Goal: Information Seeking & Learning: Learn about a topic

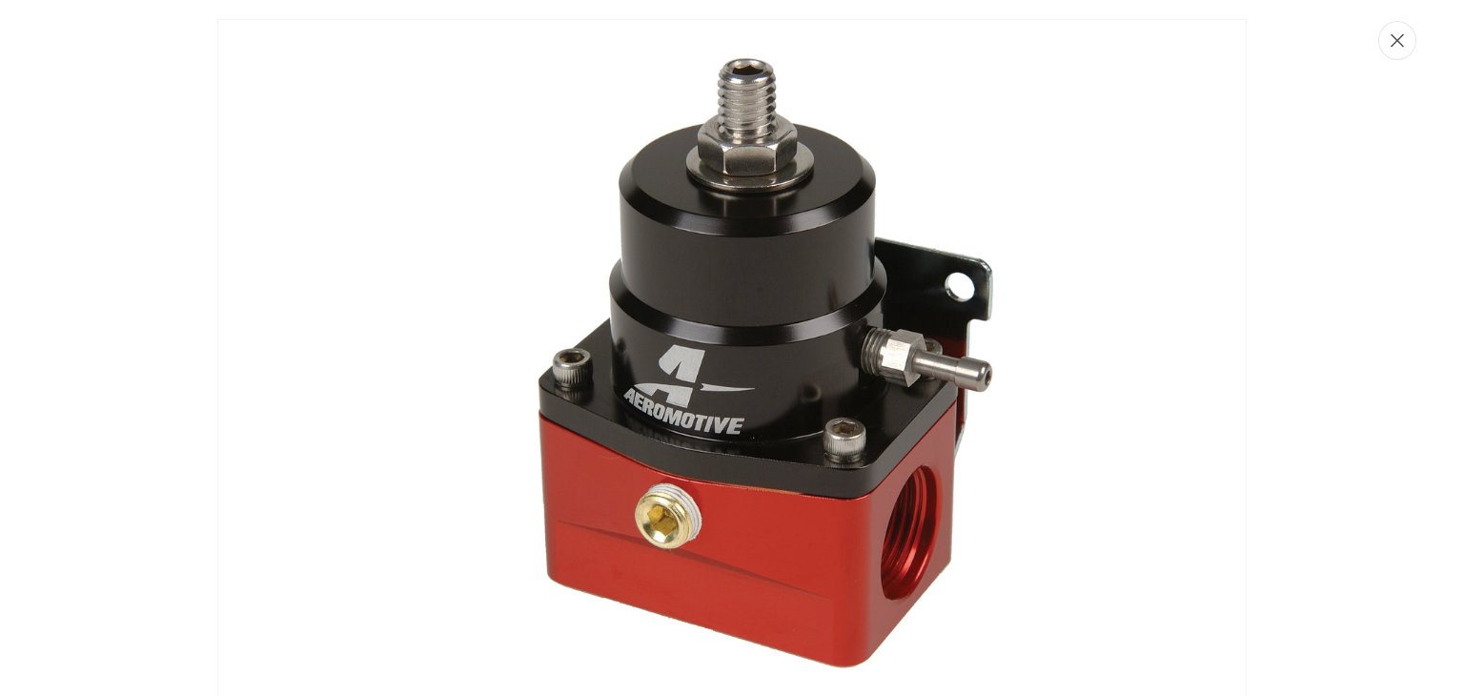
click at [1397, 45] on icon "Close" at bounding box center [1397, 40] width 13 height 14
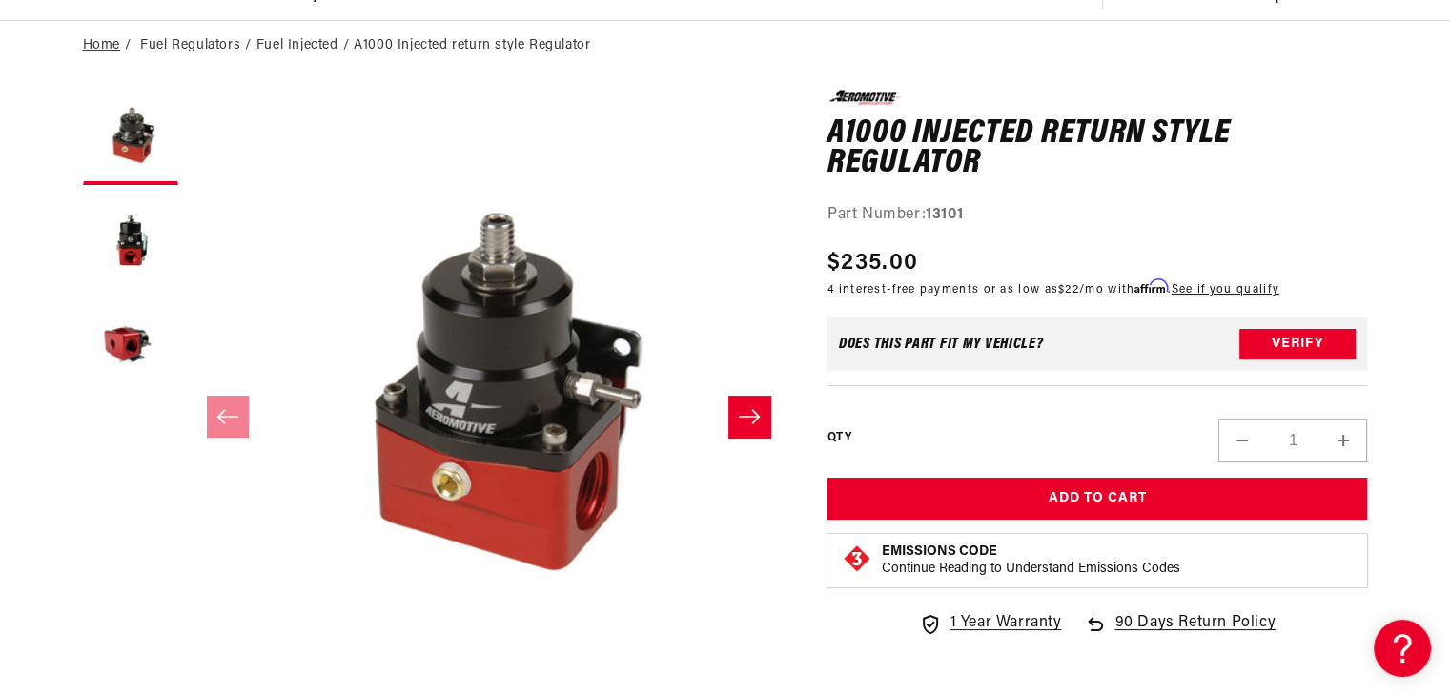
click at [92, 40] on link "Home" at bounding box center [101, 45] width 37 height 21
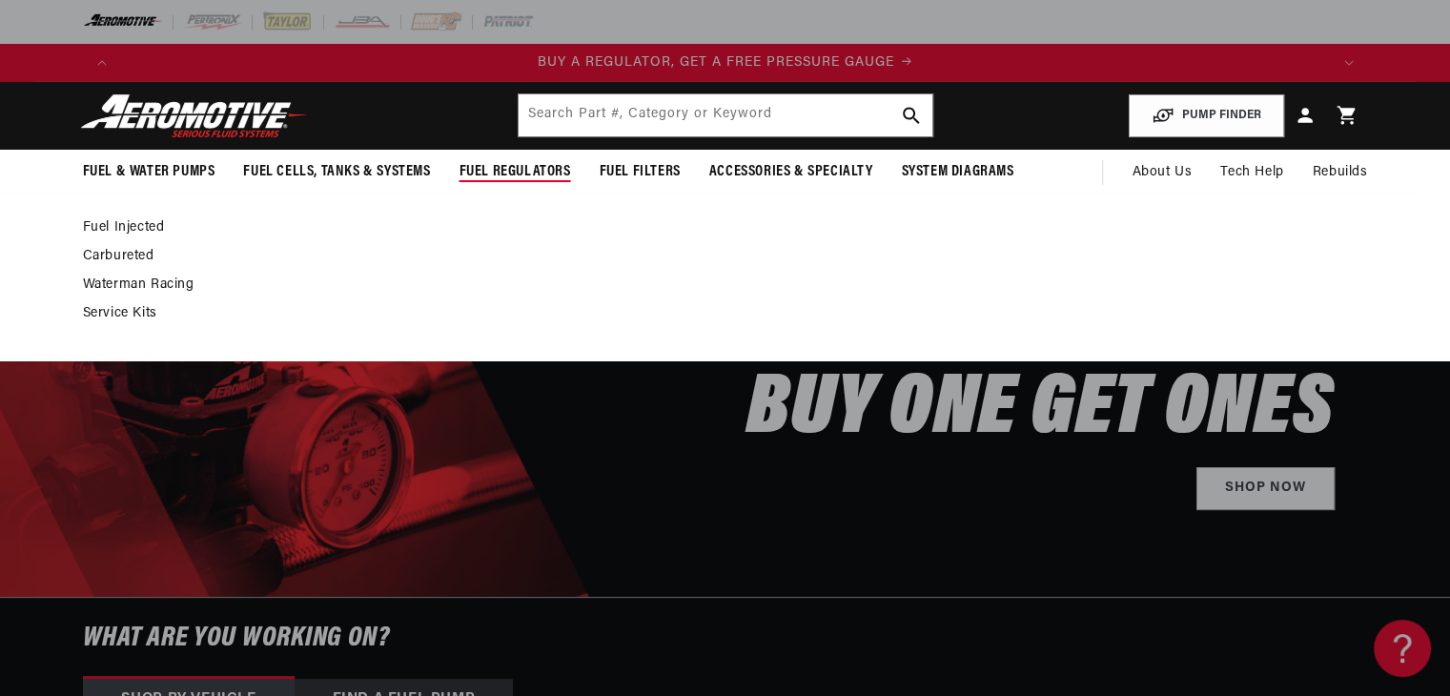
click at [525, 170] on span "Fuel Regulators" at bounding box center [515, 172] width 112 height 20
click at [132, 258] on link "Carbureted" at bounding box center [716, 256] width 1266 height 17
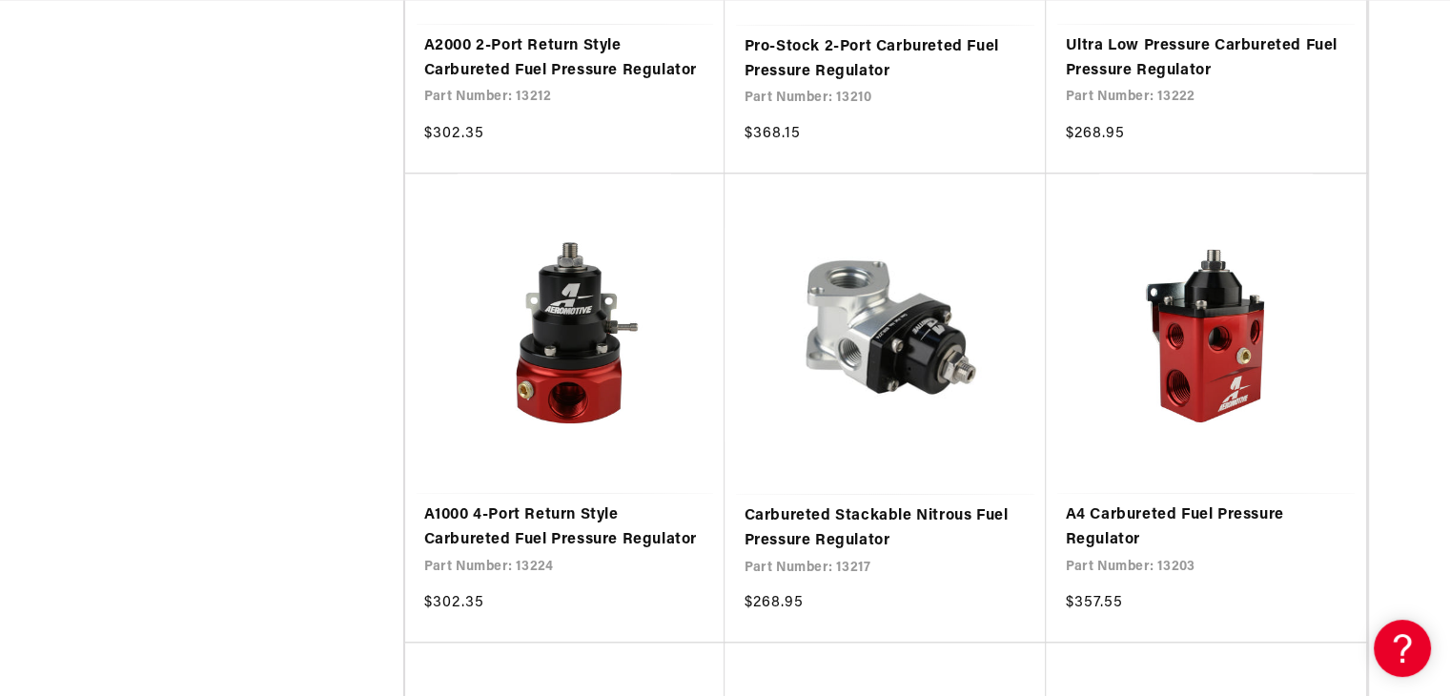
scroll to position [1783, 0]
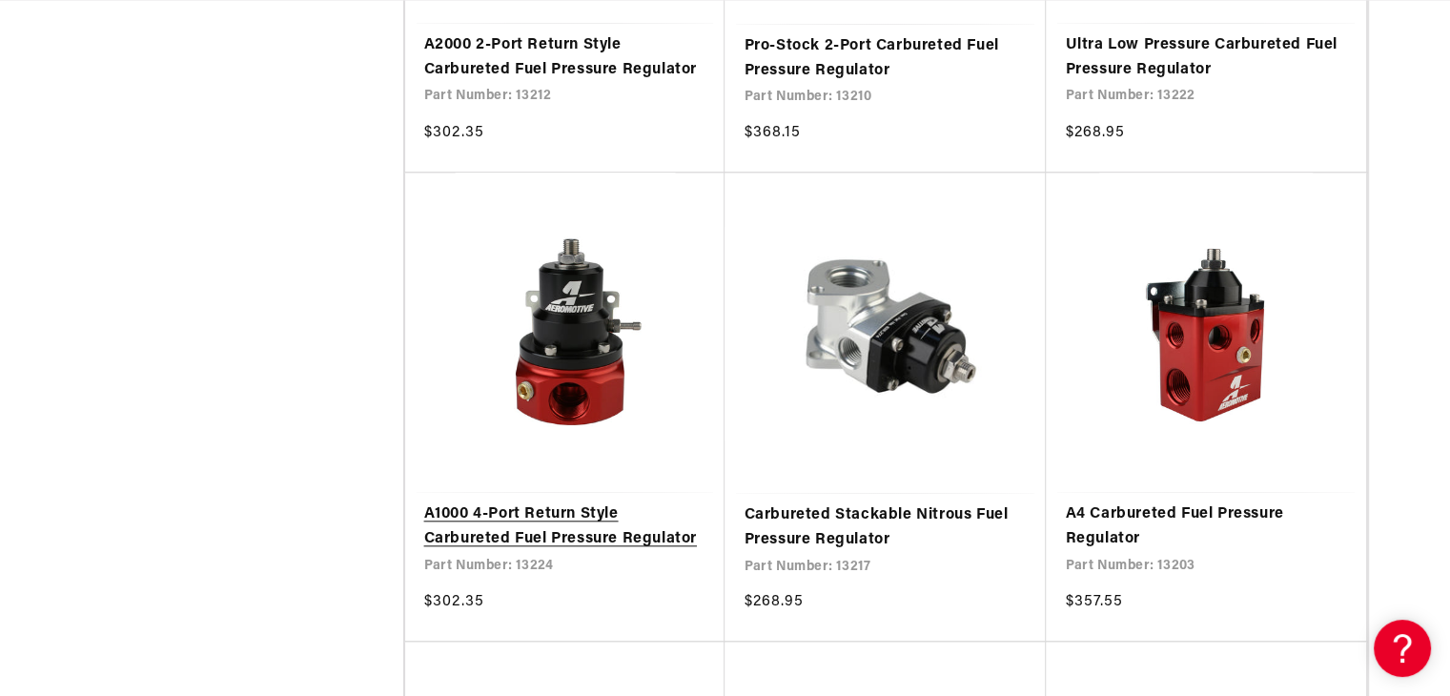
click at [581, 502] on link "A1000 4-Port Return Style Carbureted Fuel Pressure Regulator" at bounding box center [565, 526] width 282 height 49
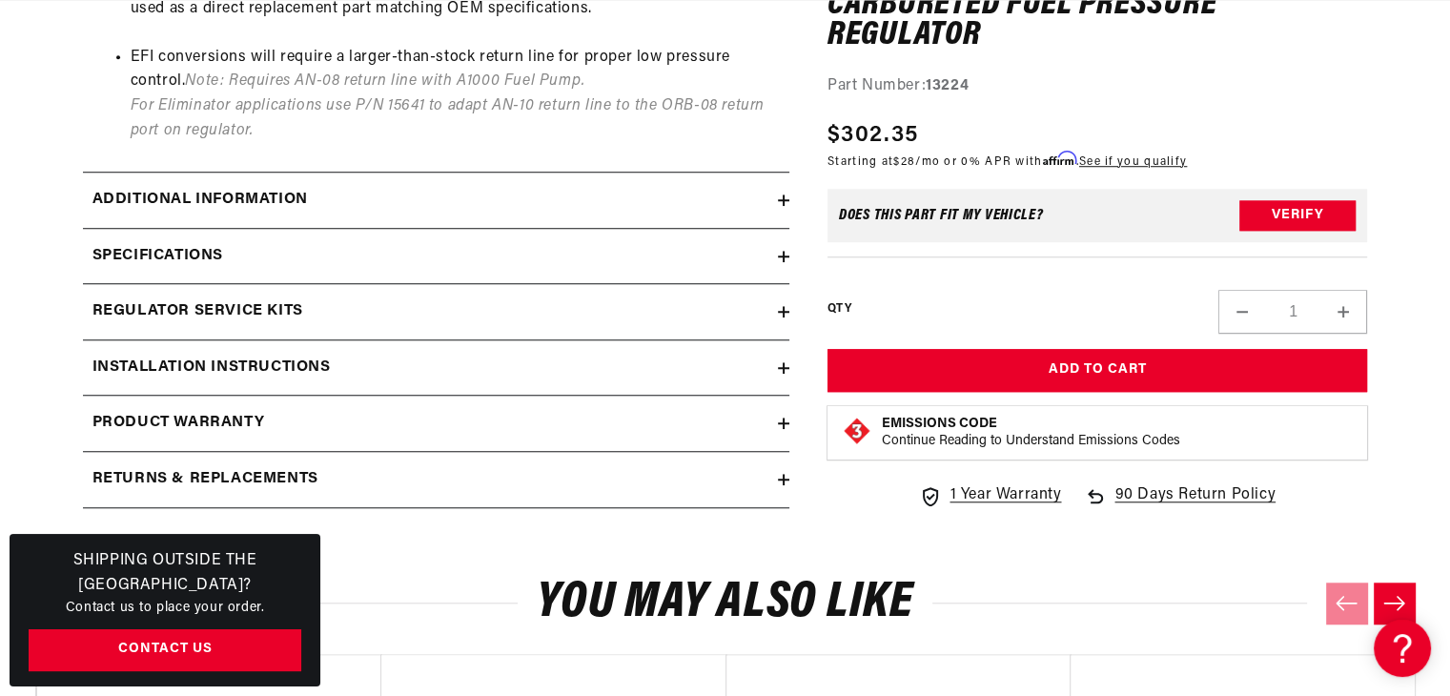
scroll to position [0, 2417]
click at [781, 194] on icon at bounding box center [783, 199] width 11 height 11
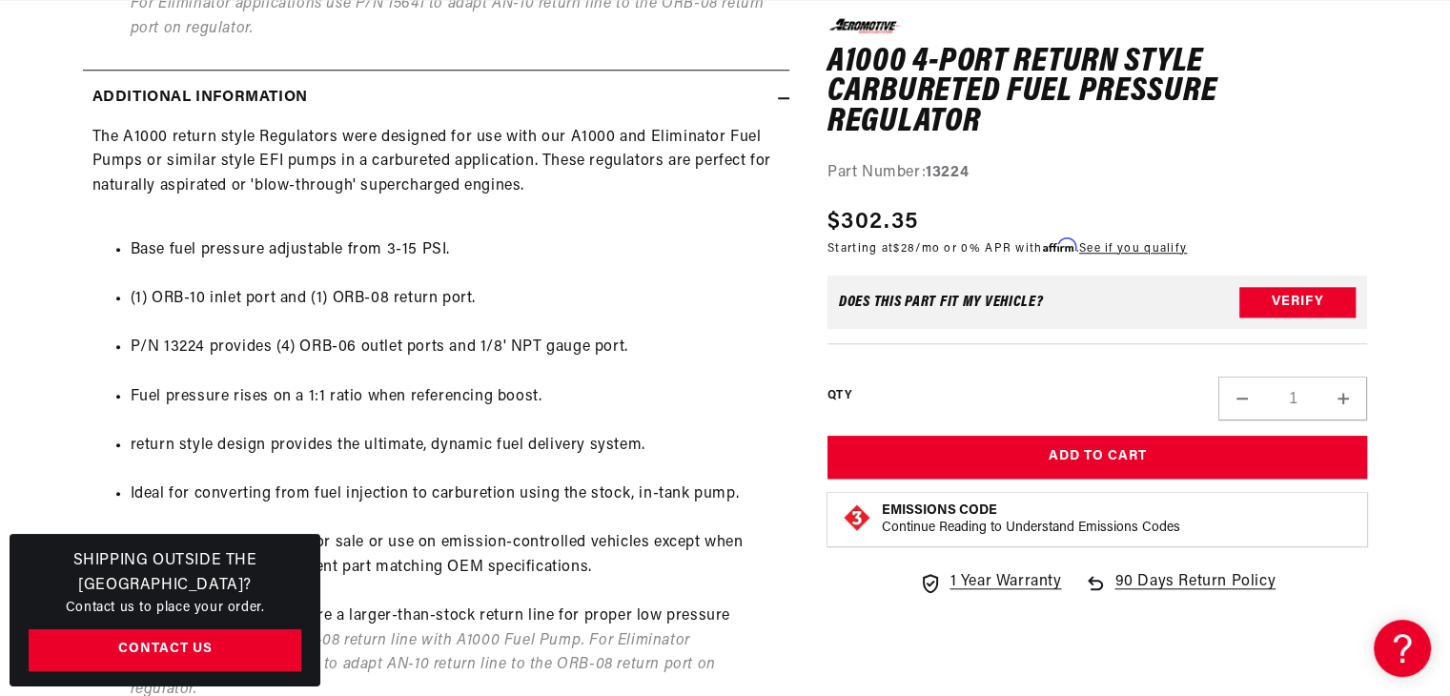
scroll to position [0, 3626]
click at [783, 98] on icon at bounding box center [783, 98] width 11 height 0
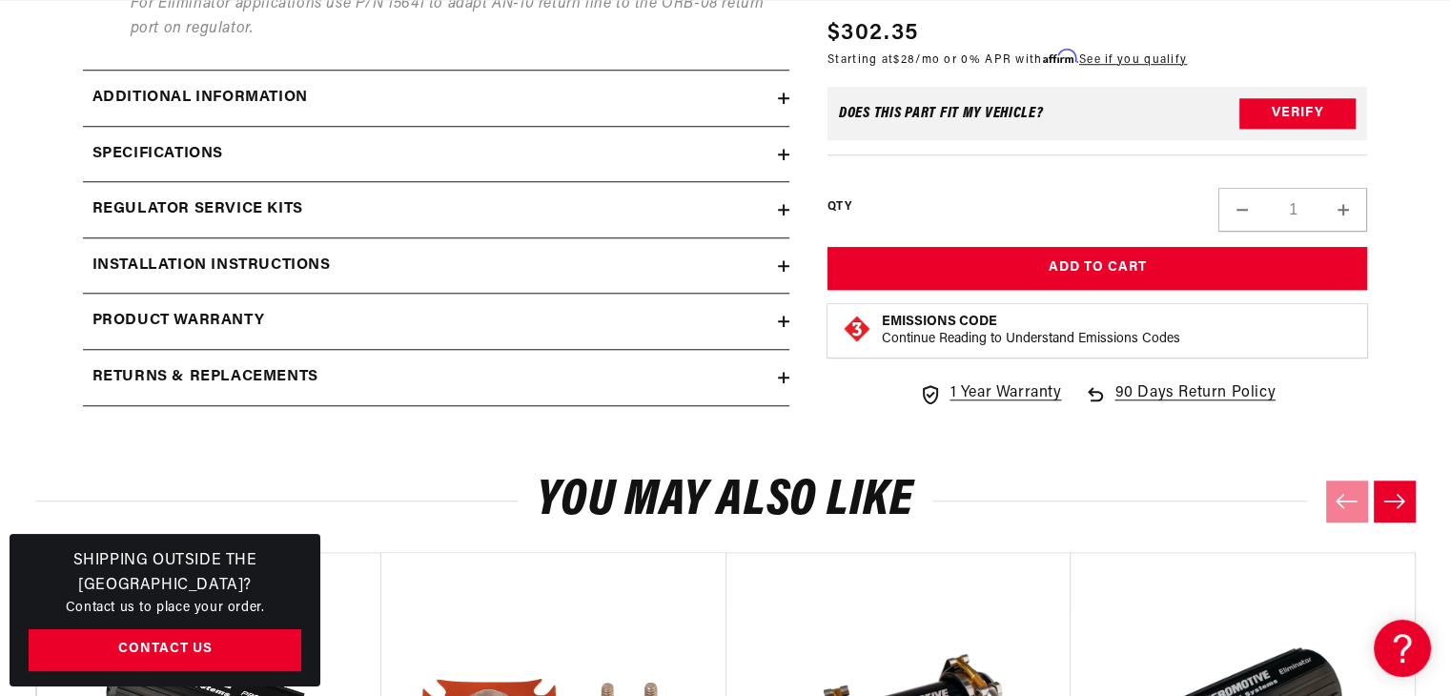
click at [782, 153] on icon at bounding box center [783, 154] width 11 height 11
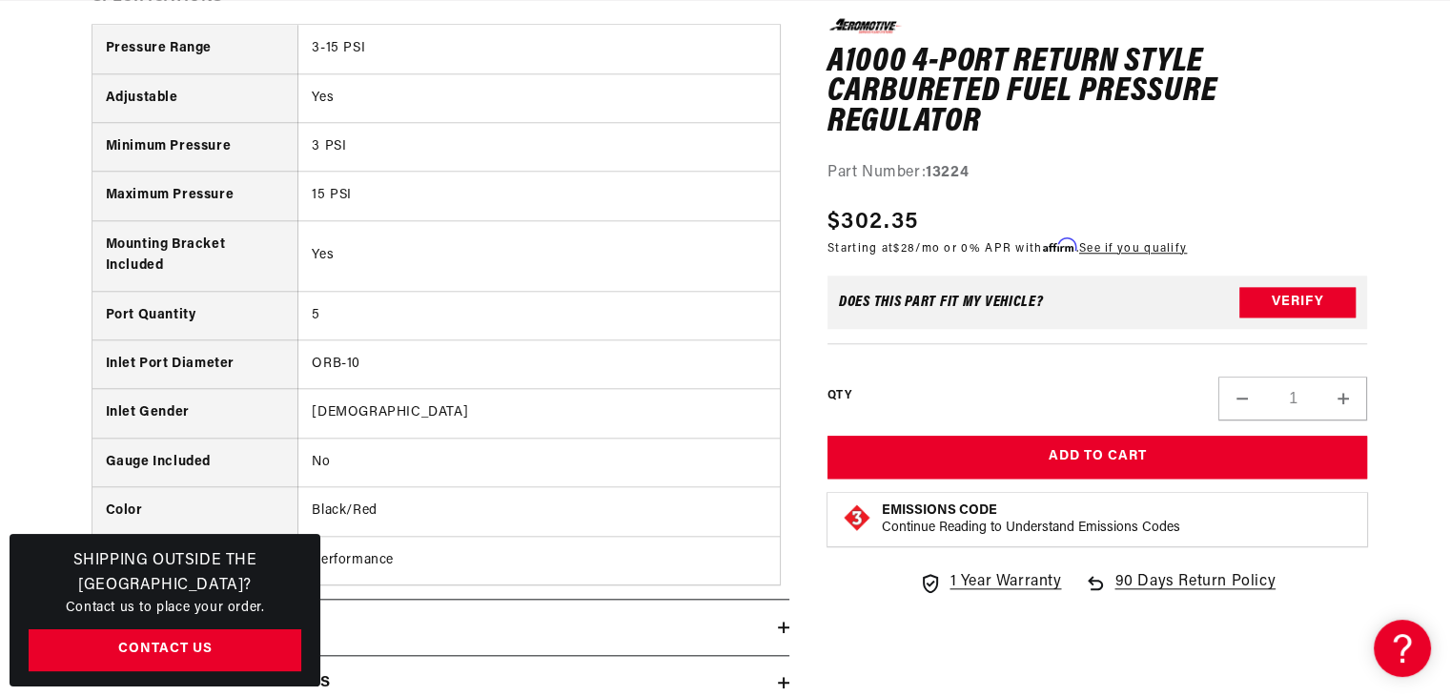
scroll to position [0, 0]
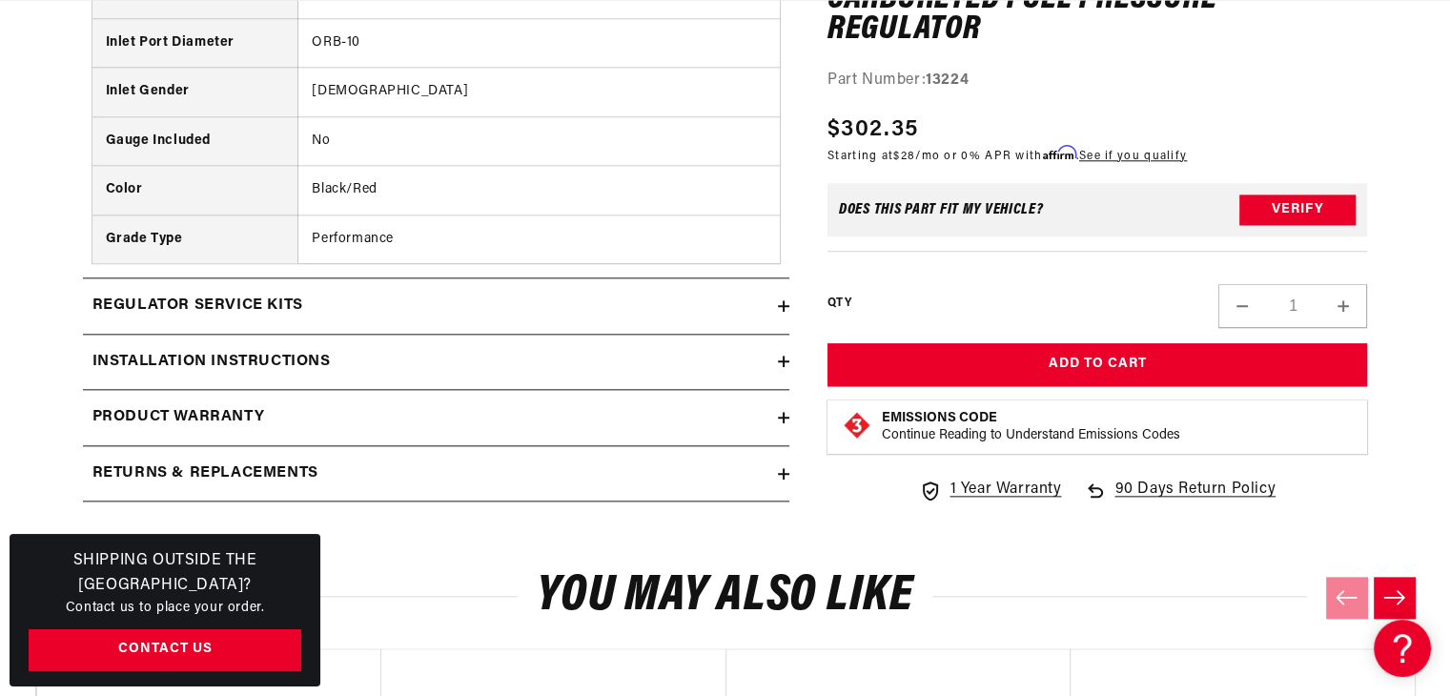
click at [778, 300] on icon at bounding box center [783, 305] width 11 height 11
